Goal: Find specific page/section: Locate a particular part of the current website

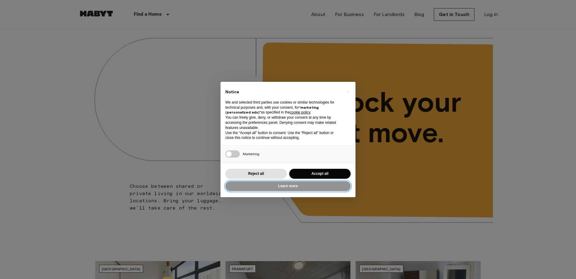
click at [295, 184] on button "Learn more" at bounding box center [287, 186] width 125 height 10
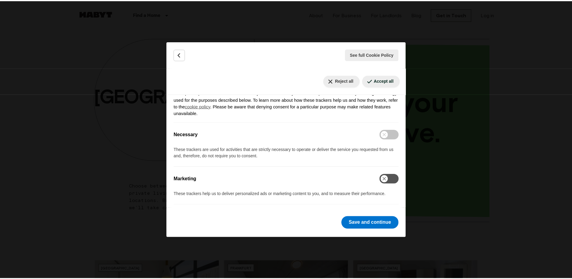
scroll to position [92, 0]
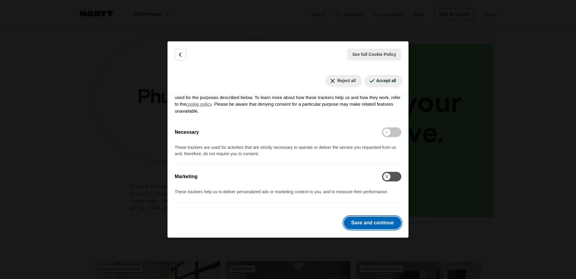
click at [374, 218] on button "Save and continue" at bounding box center [373, 222] width 58 height 13
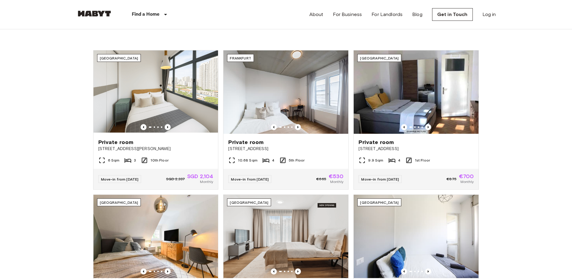
scroll to position [215, 0]
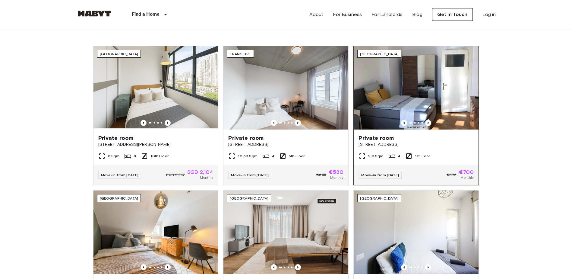
click at [411, 56] on img at bounding box center [416, 87] width 125 height 83
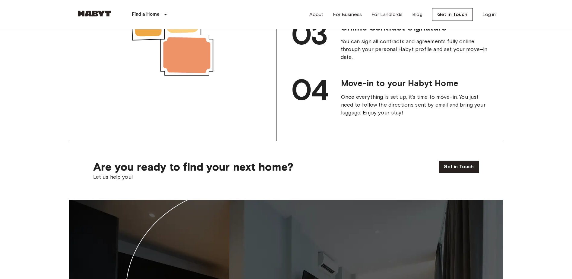
scroll to position [1150, 0]
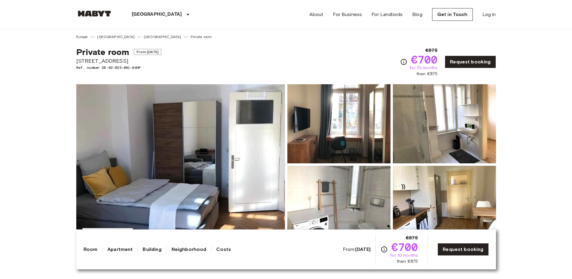
drag, startPoint x: 137, startPoint y: 62, endPoint x: 76, endPoint y: 61, distance: 60.9
copy span "[STREET_ADDRESS]"
